Goal: Task Accomplishment & Management: Manage account settings

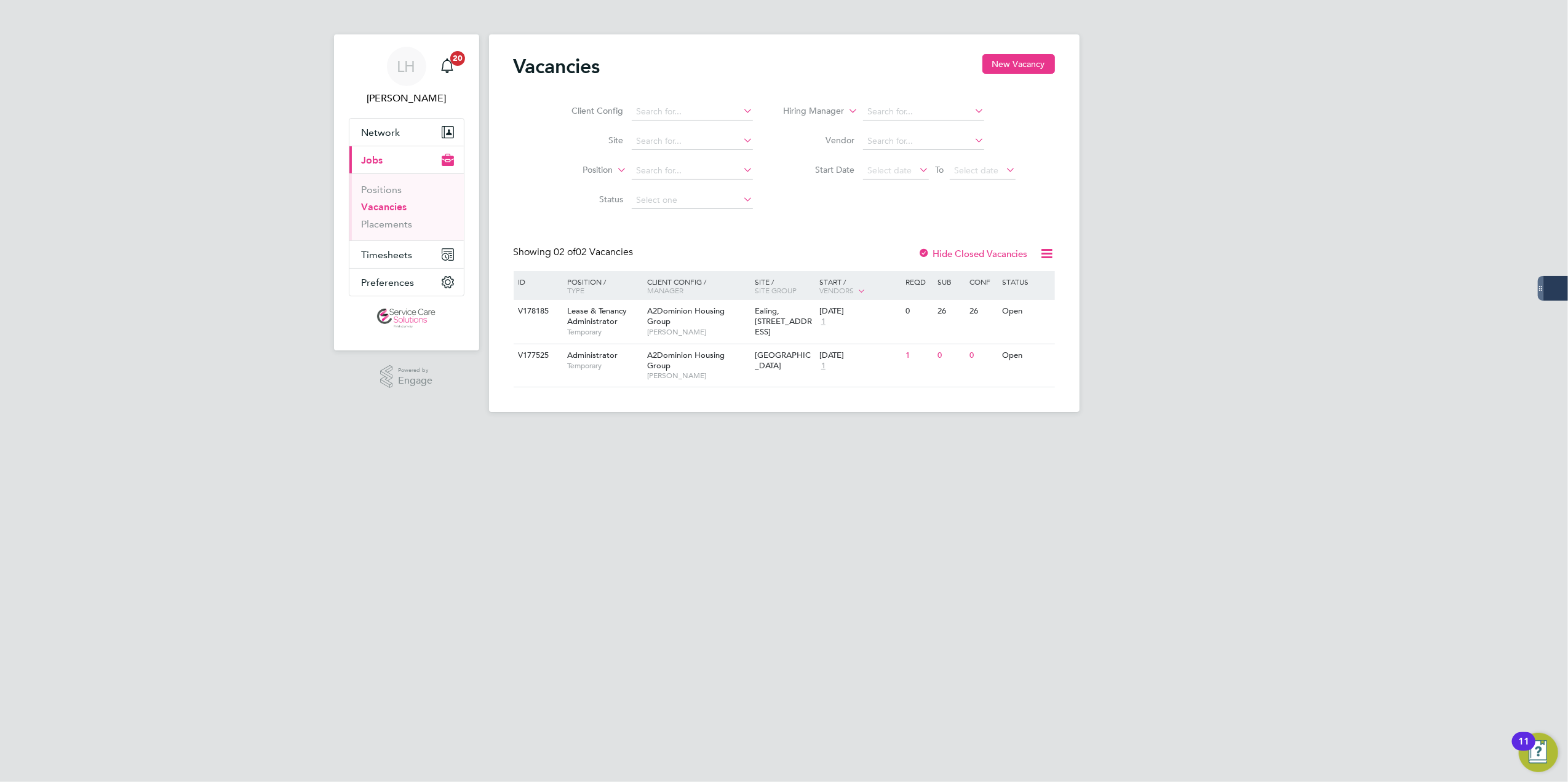
click at [529, 431] on html "[PERSON_NAME] Notifications 20 Applications: Network Businesses Sites Workers C…" at bounding box center [784, 215] width 1568 height 431
click at [400, 219] on link "Placements" at bounding box center [388, 224] width 51 height 12
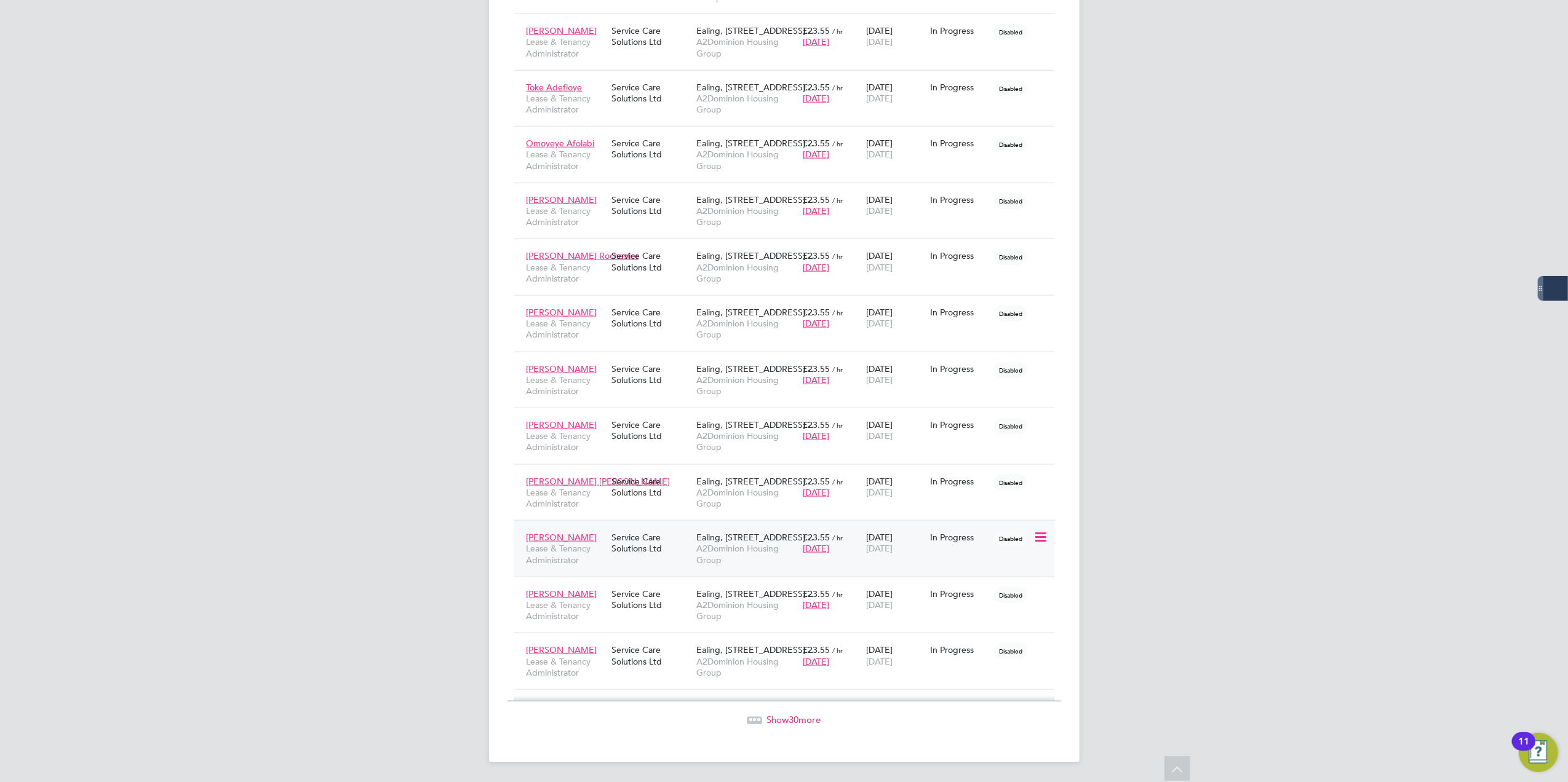
click at [673, 553] on div "Service Care Solutions Ltd" at bounding box center [651, 543] width 85 height 34
click at [647, 417] on div "Service Care Solutions Ltd" at bounding box center [651, 430] width 85 height 34
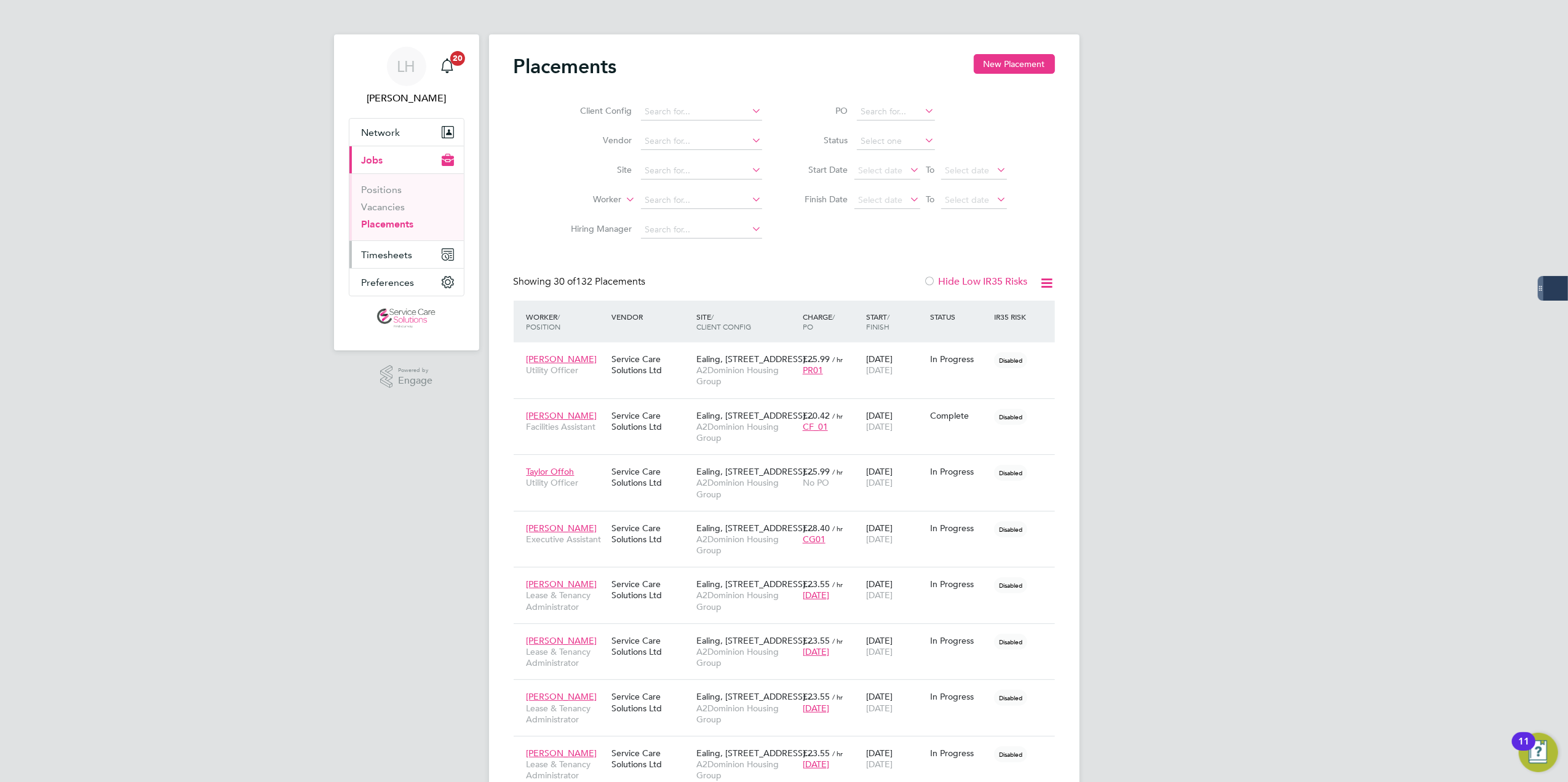
click at [397, 266] on button "Timesheets" at bounding box center [406, 255] width 115 height 27
click at [392, 222] on link "Timesheets" at bounding box center [388, 217] width 51 height 12
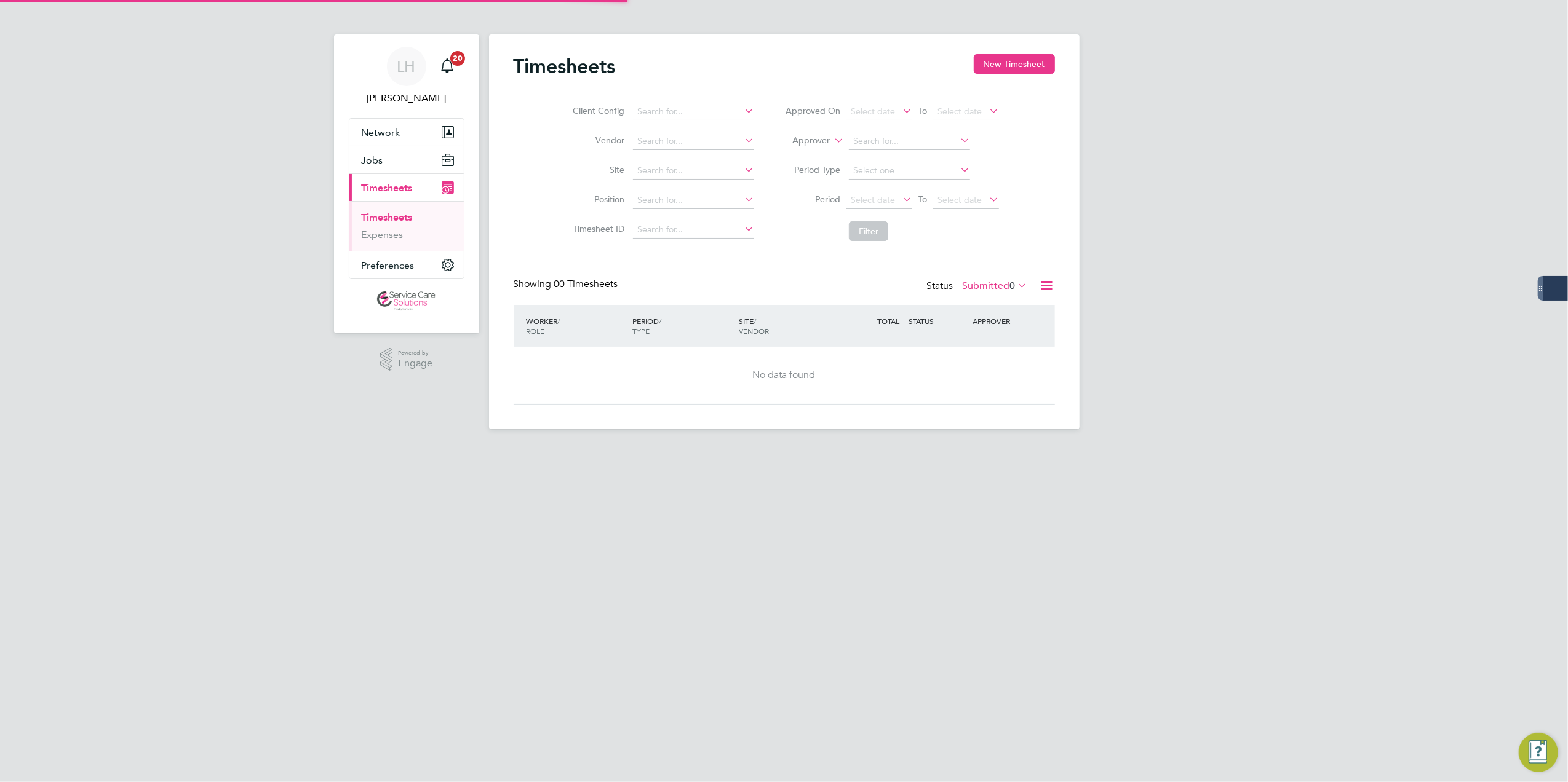
click at [980, 284] on label "Submitted 0" at bounding box center [995, 286] width 65 height 12
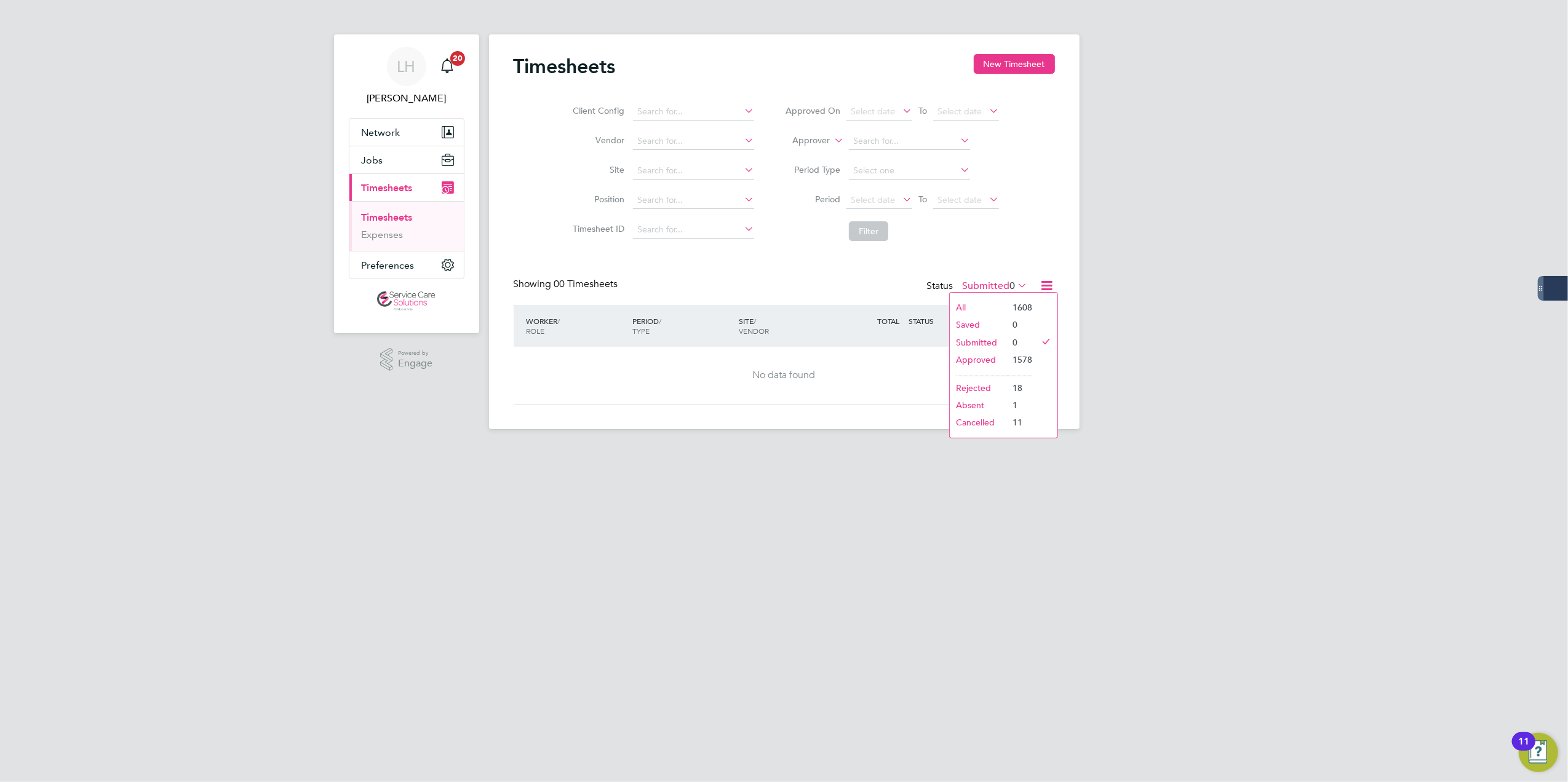
click at [981, 365] on li "Approved" at bounding box center [978, 360] width 57 height 18
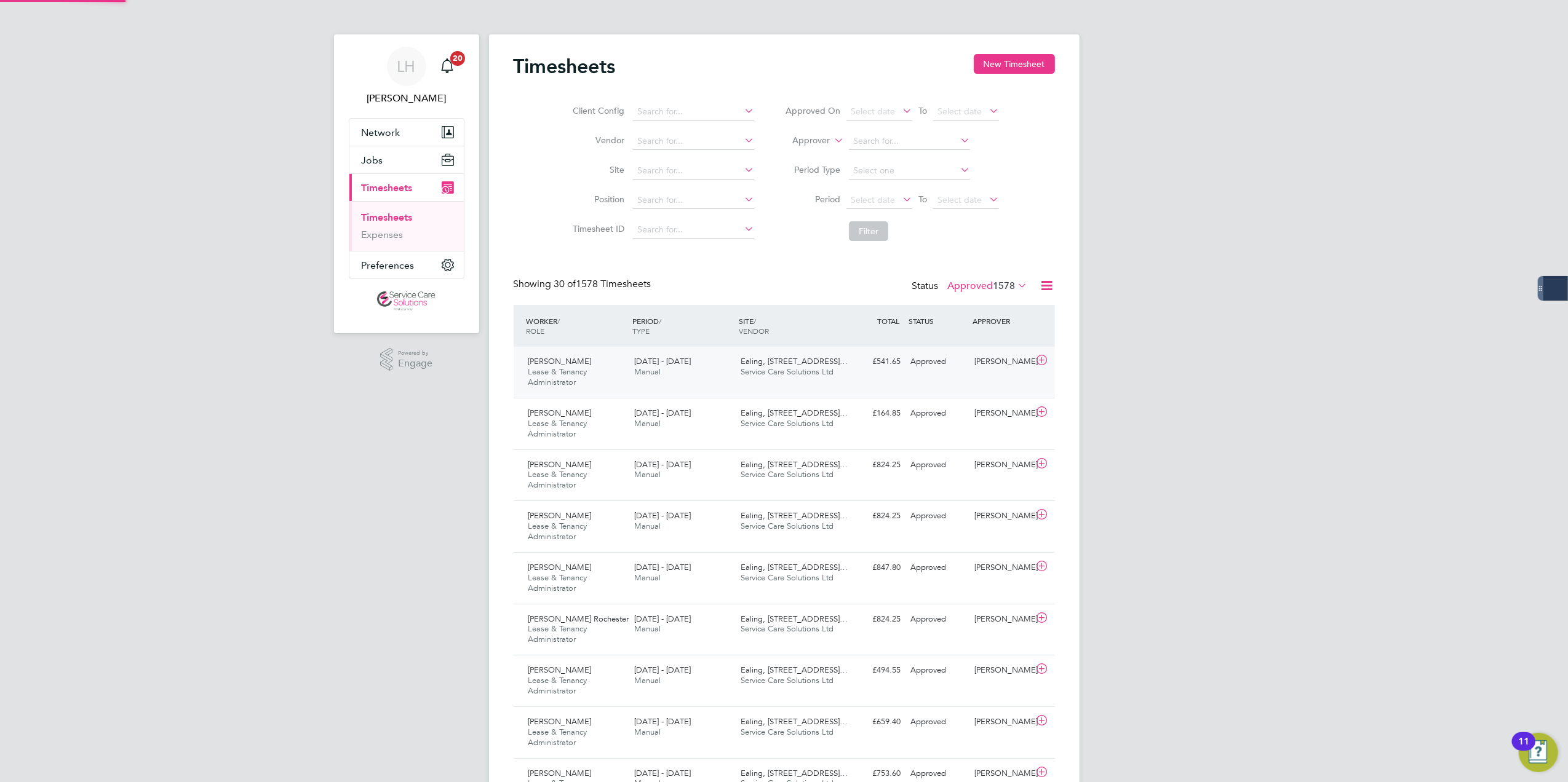
scroll to position [42, 107]
click at [979, 286] on label "Approved 1578" at bounding box center [988, 286] width 80 height 12
click at [979, 346] on li "Submitted" at bounding box center [971, 343] width 57 height 18
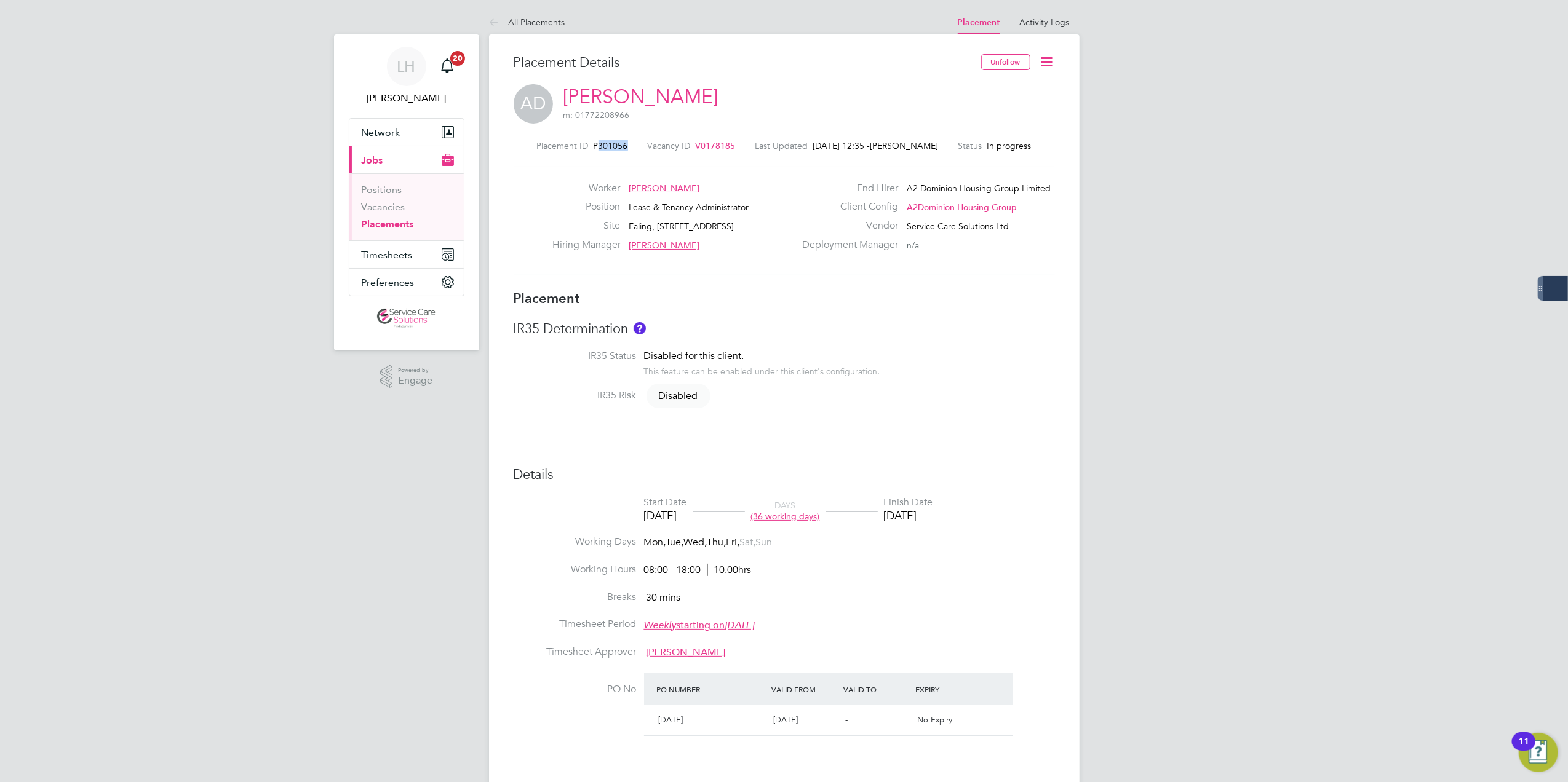
drag, startPoint x: 596, startPoint y: 142, endPoint x: 630, endPoint y: 144, distance: 34.1
click at [630, 144] on div "Placement ID P301056 Vacancy ID V0178185 Last Updated 27 Aug 2025, 12:35 - Lee …" at bounding box center [785, 146] width 541 height 11
copy span "301056"
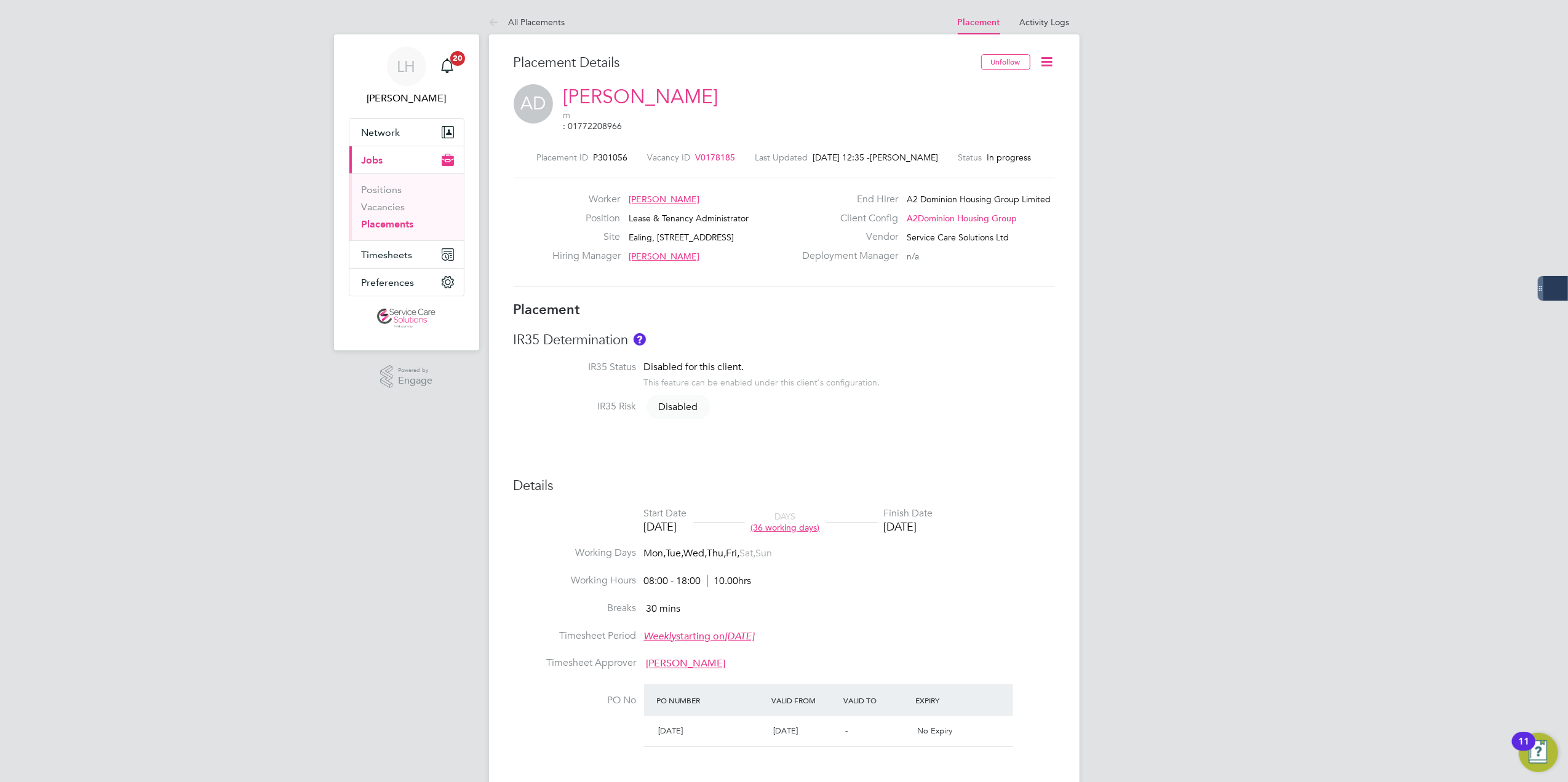
drag, startPoint x: 688, startPoint y: 187, endPoint x: 633, endPoint y: 190, distance: 55.1
click at [633, 193] on div "Worker Andrew Duffy" at bounding box center [673, 203] width 243 height 19
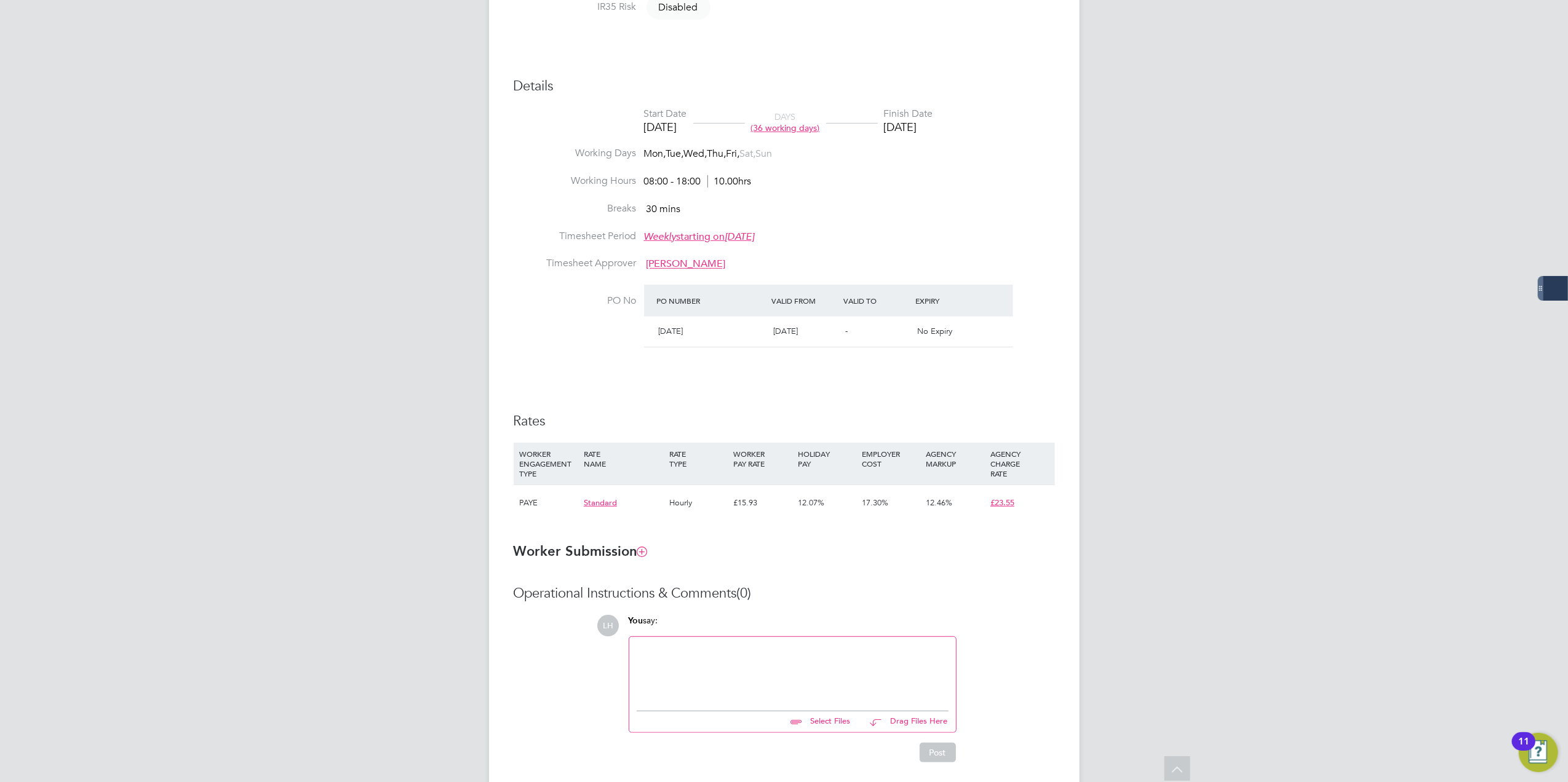
scroll to position [410, 0]
